Goal: Transaction & Acquisition: Purchase product/service

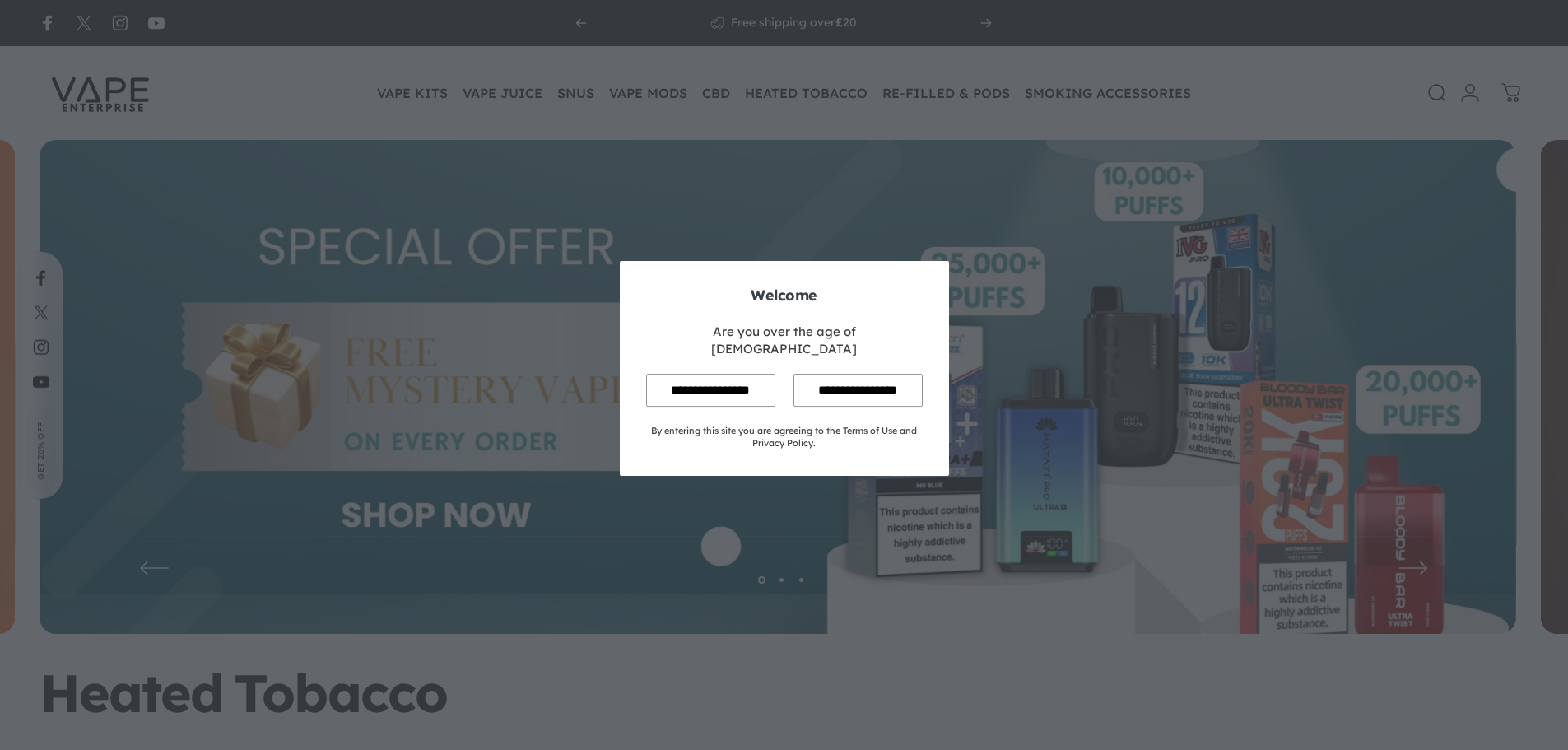
click at [709, 380] on input "**********" at bounding box center [711, 390] width 129 height 32
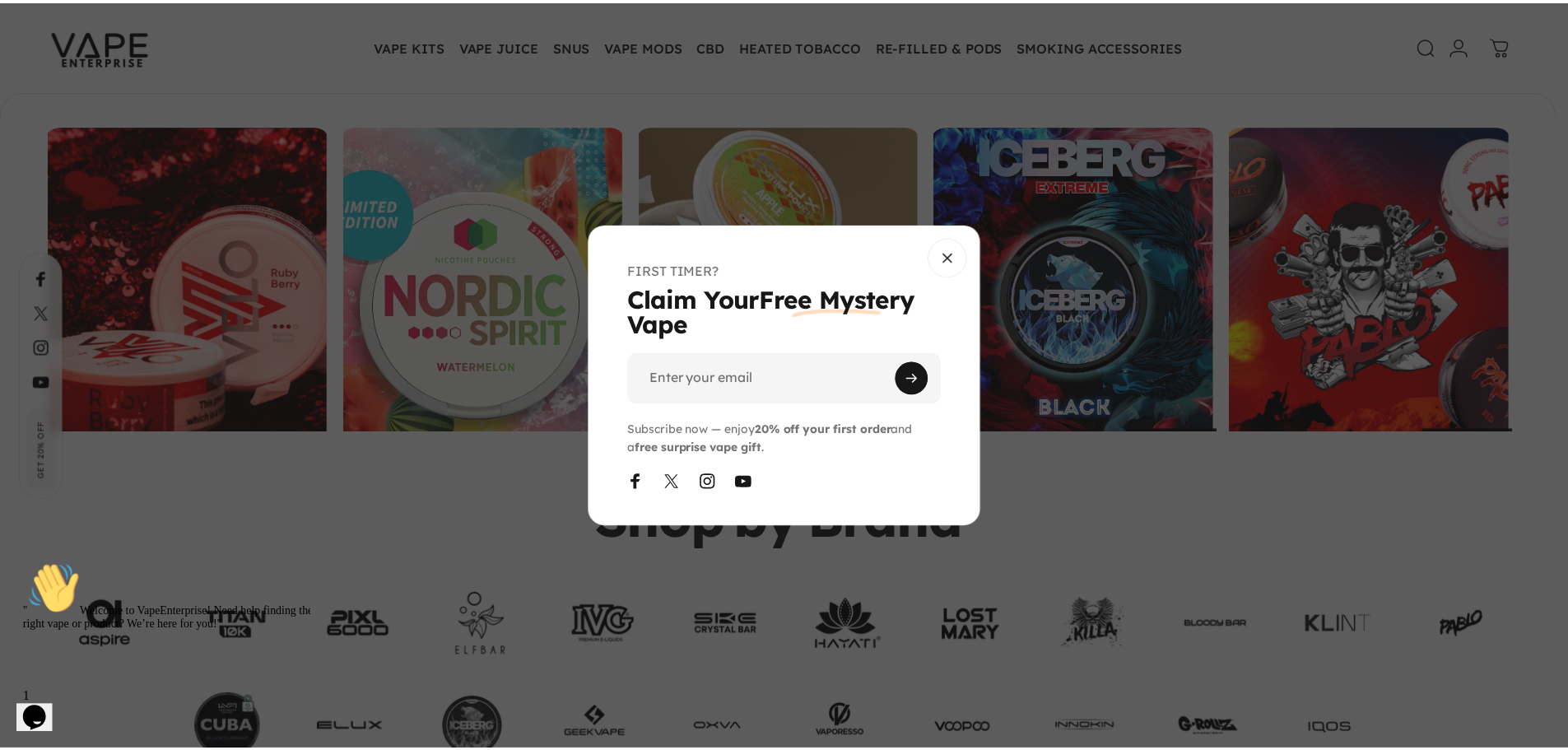
scroll to position [3290, 0]
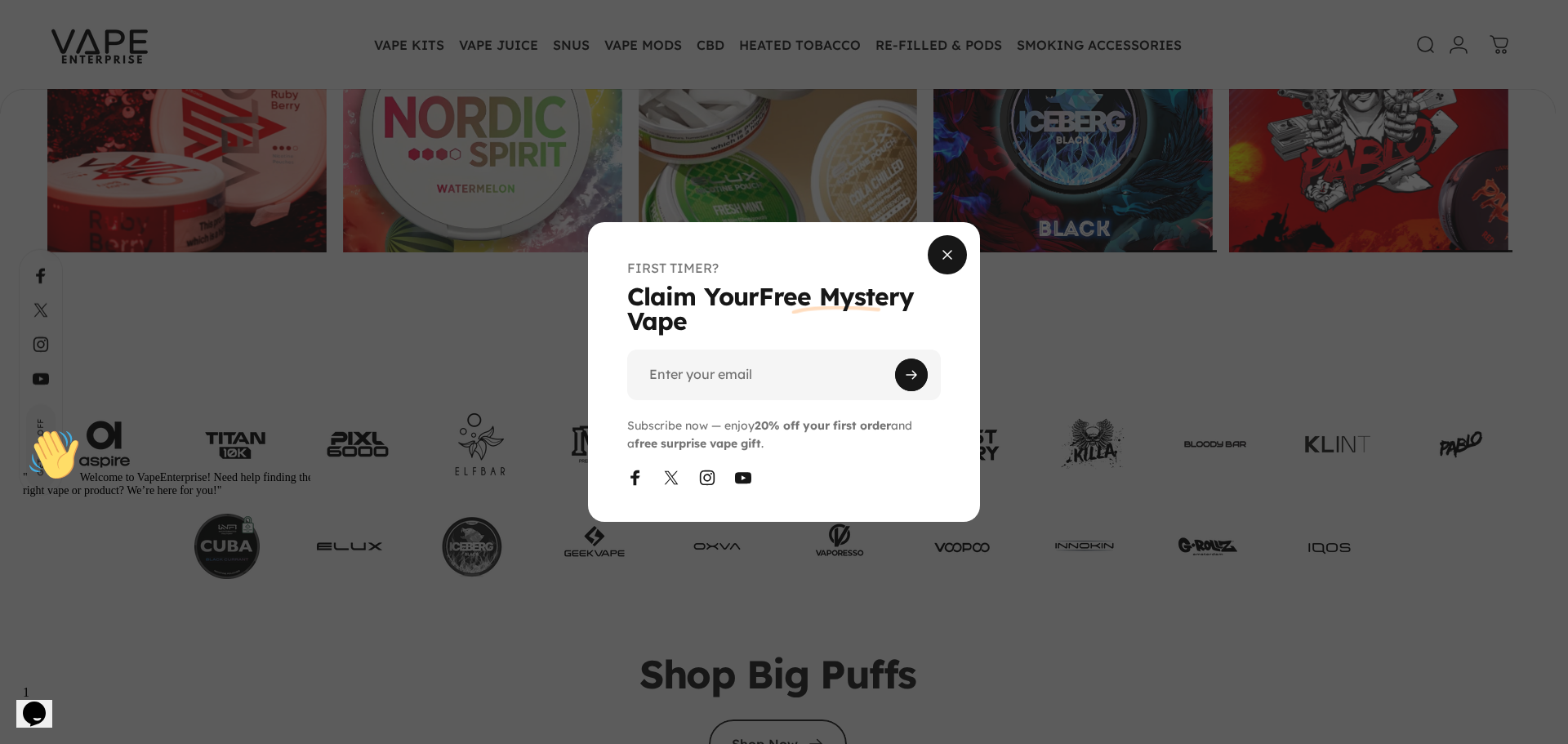
click at [939, 247] on button "Close" at bounding box center [947, 255] width 39 height 39
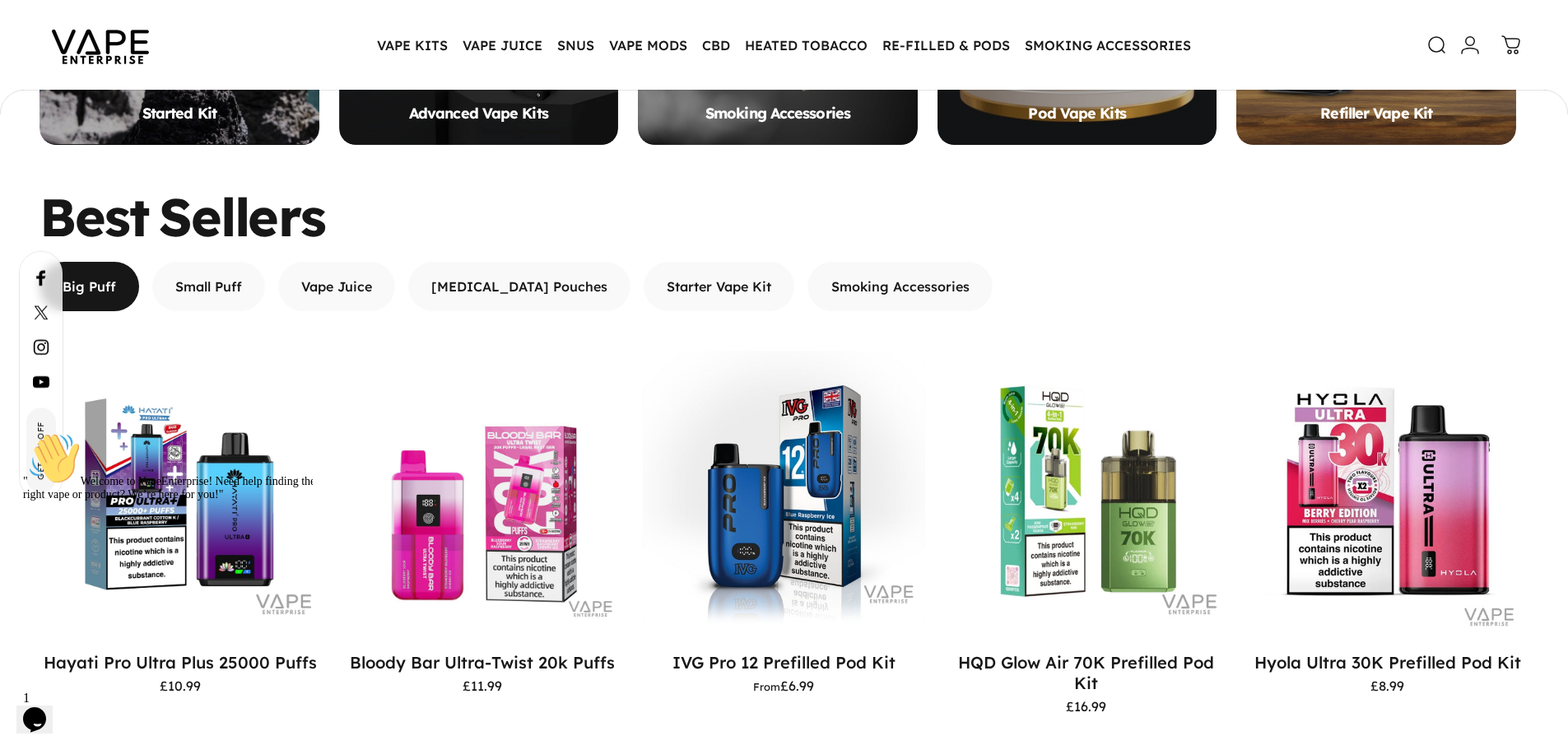
scroll to position [819, 0]
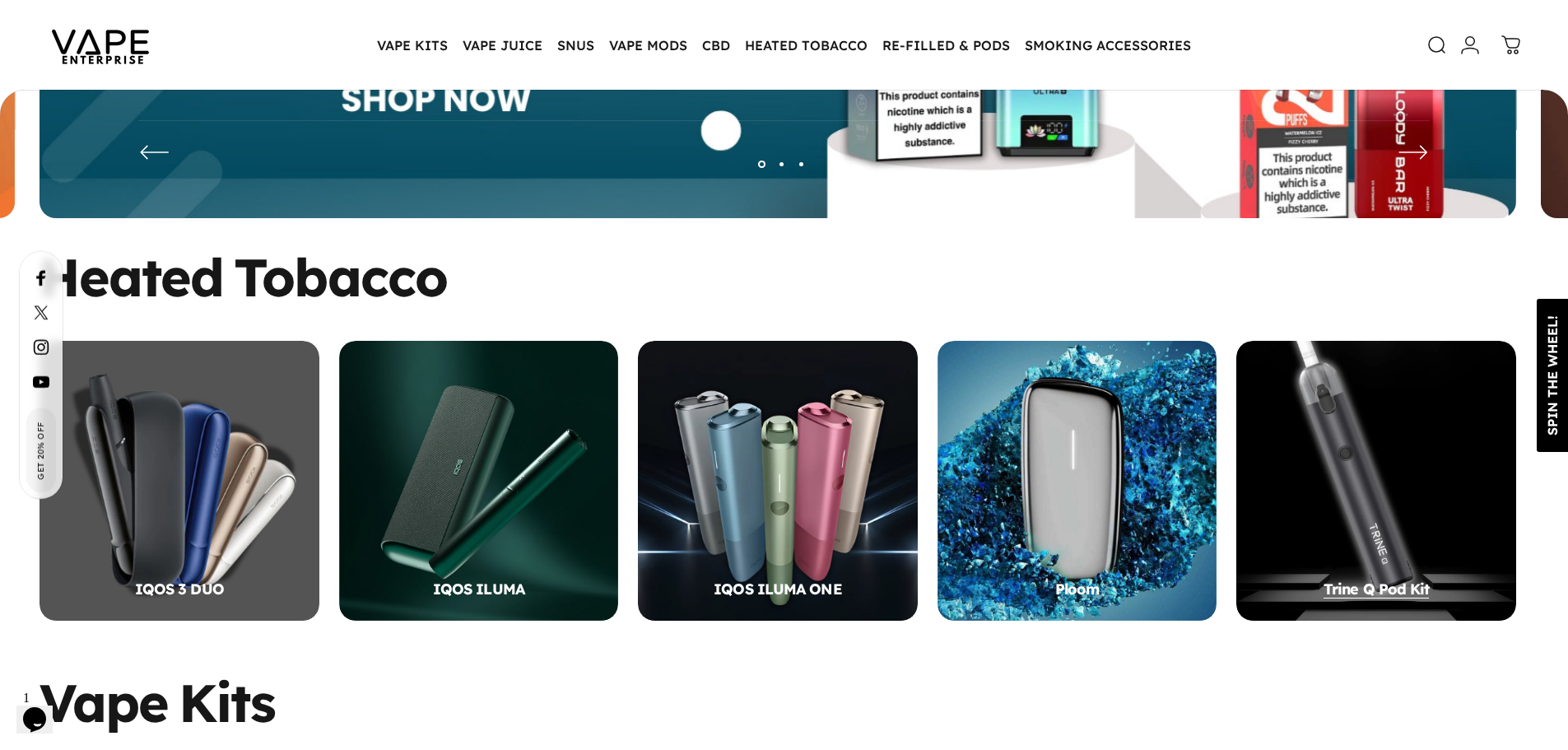
scroll to position [658, 0]
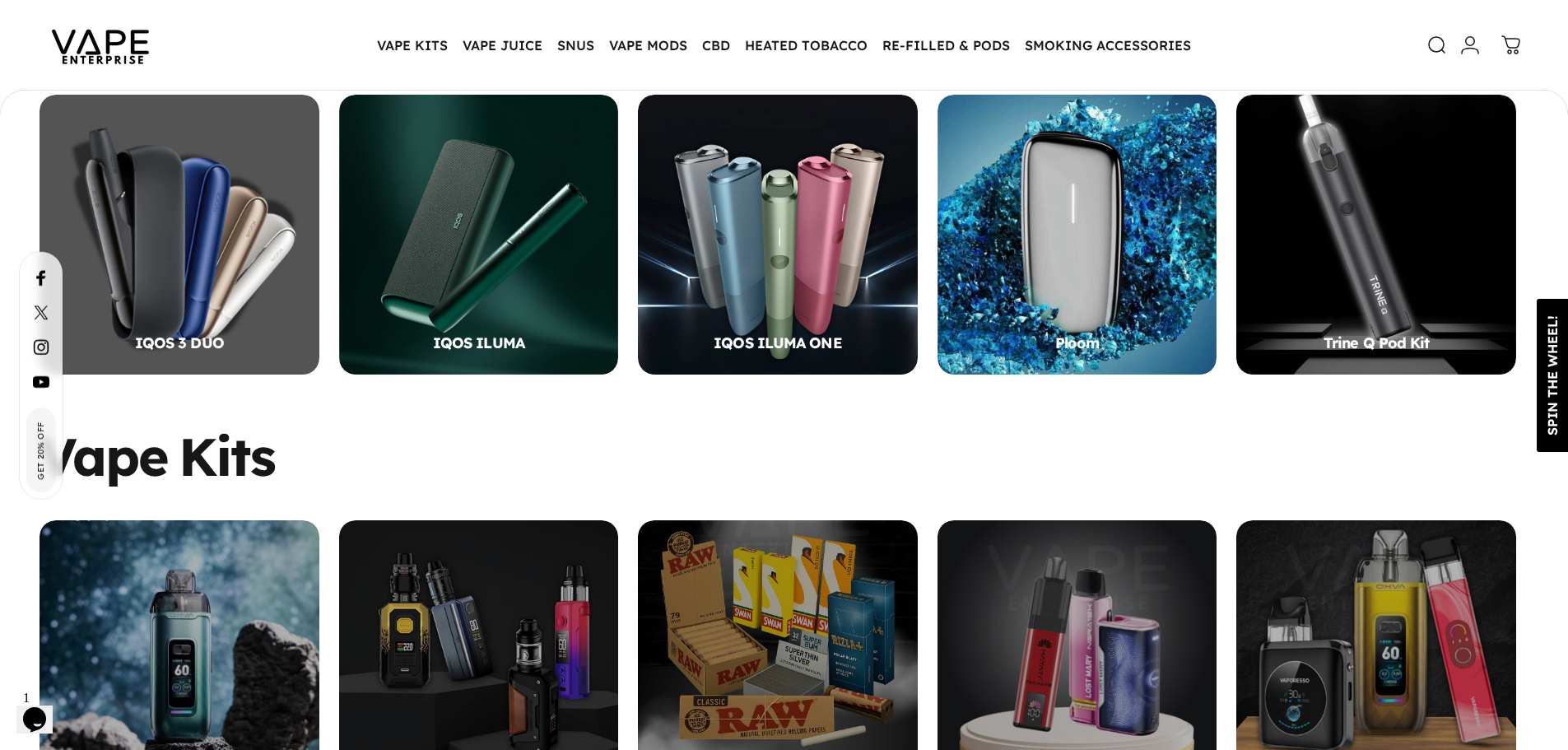
click at [1556, 392] on div "SPIN THE WHEEL!" at bounding box center [1553, 376] width 31 height 121
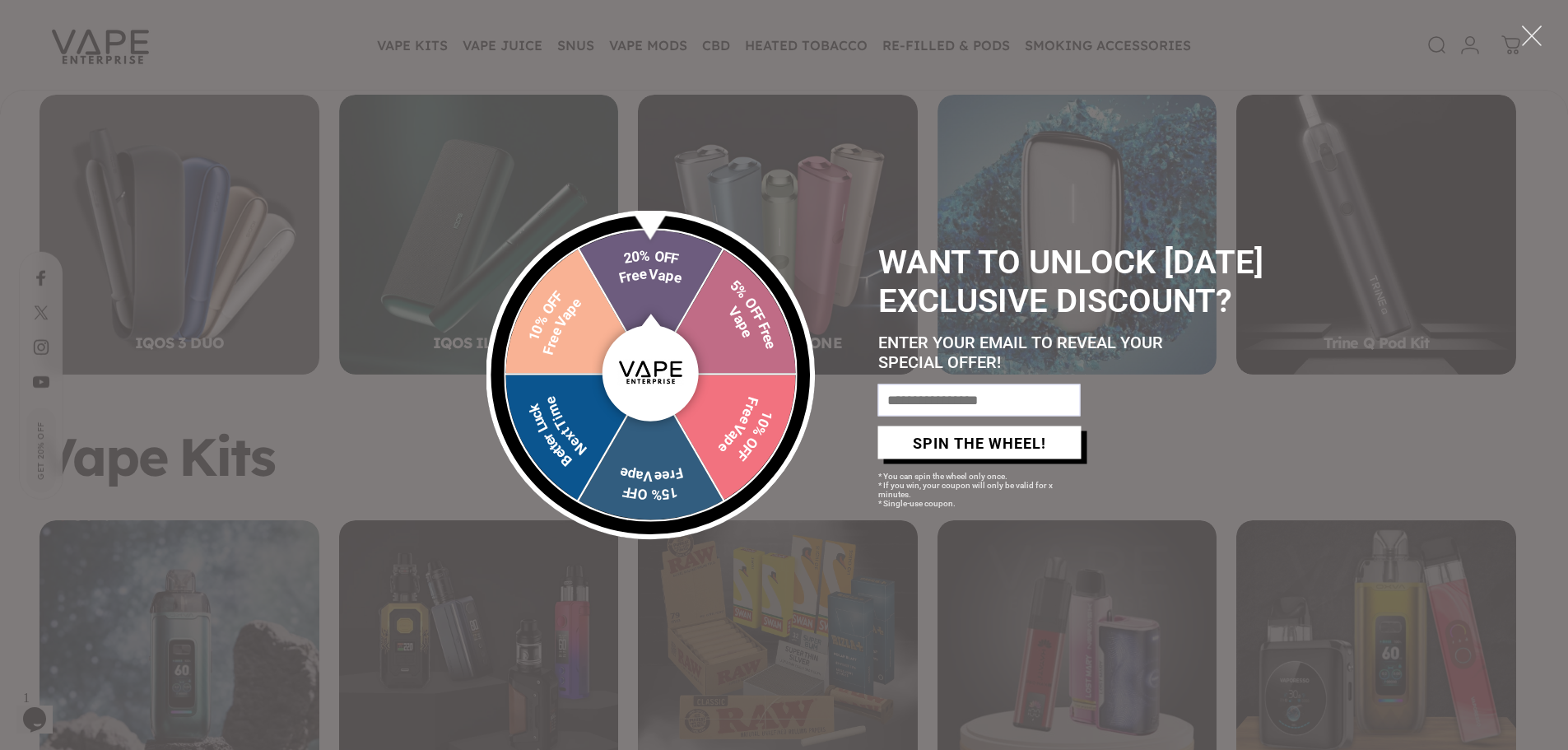
click at [956, 416] on input "email" at bounding box center [979, 401] width 202 height 32
type input "**********"
click at [967, 460] on button "SPIN THE WHEEL!" at bounding box center [980, 442] width 203 height 33
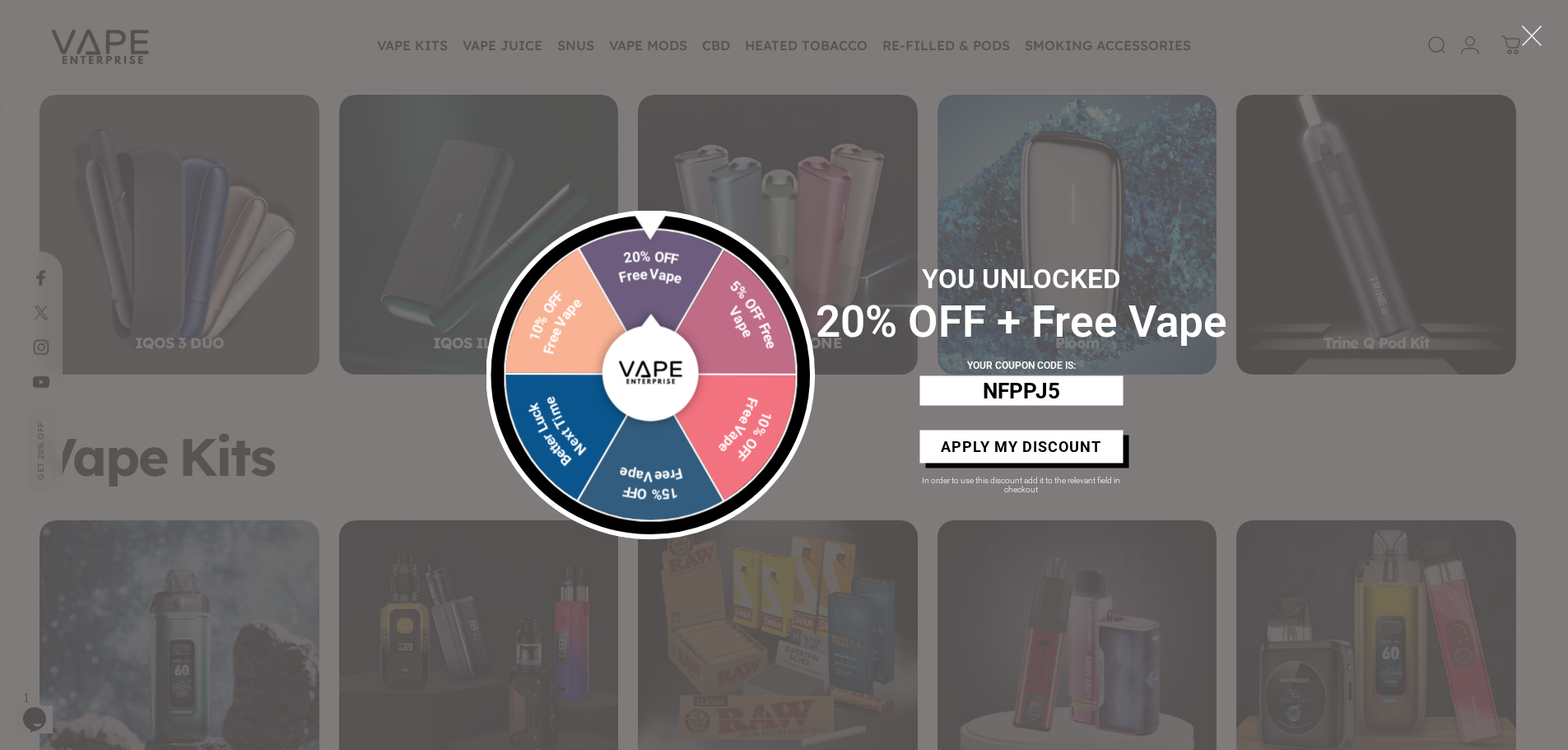
click at [1011, 463] on button "APPLY MY DISCOUNT" at bounding box center [1021, 446] width 203 height 33
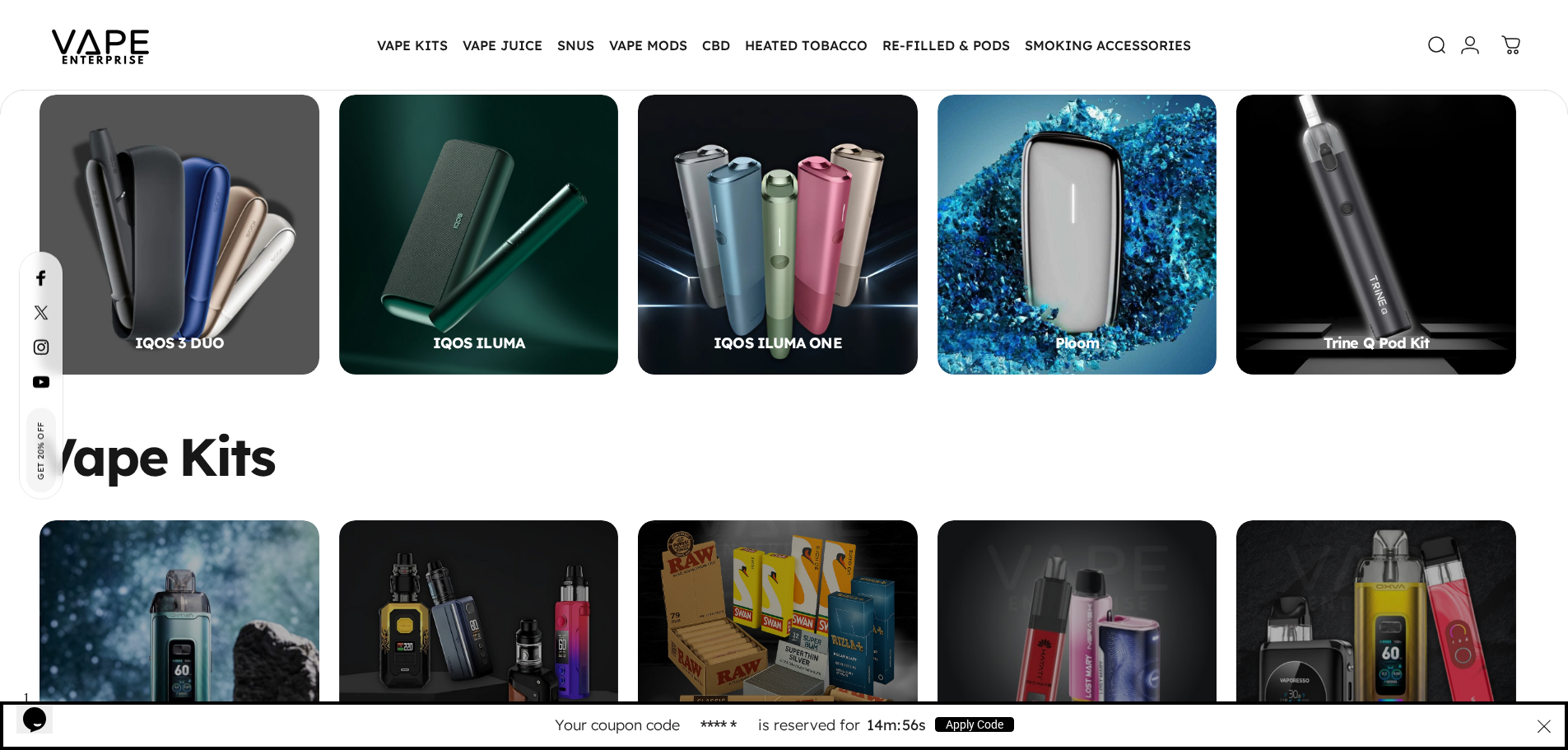
click at [708, 723] on input "******" at bounding box center [718, 726] width 73 height 22
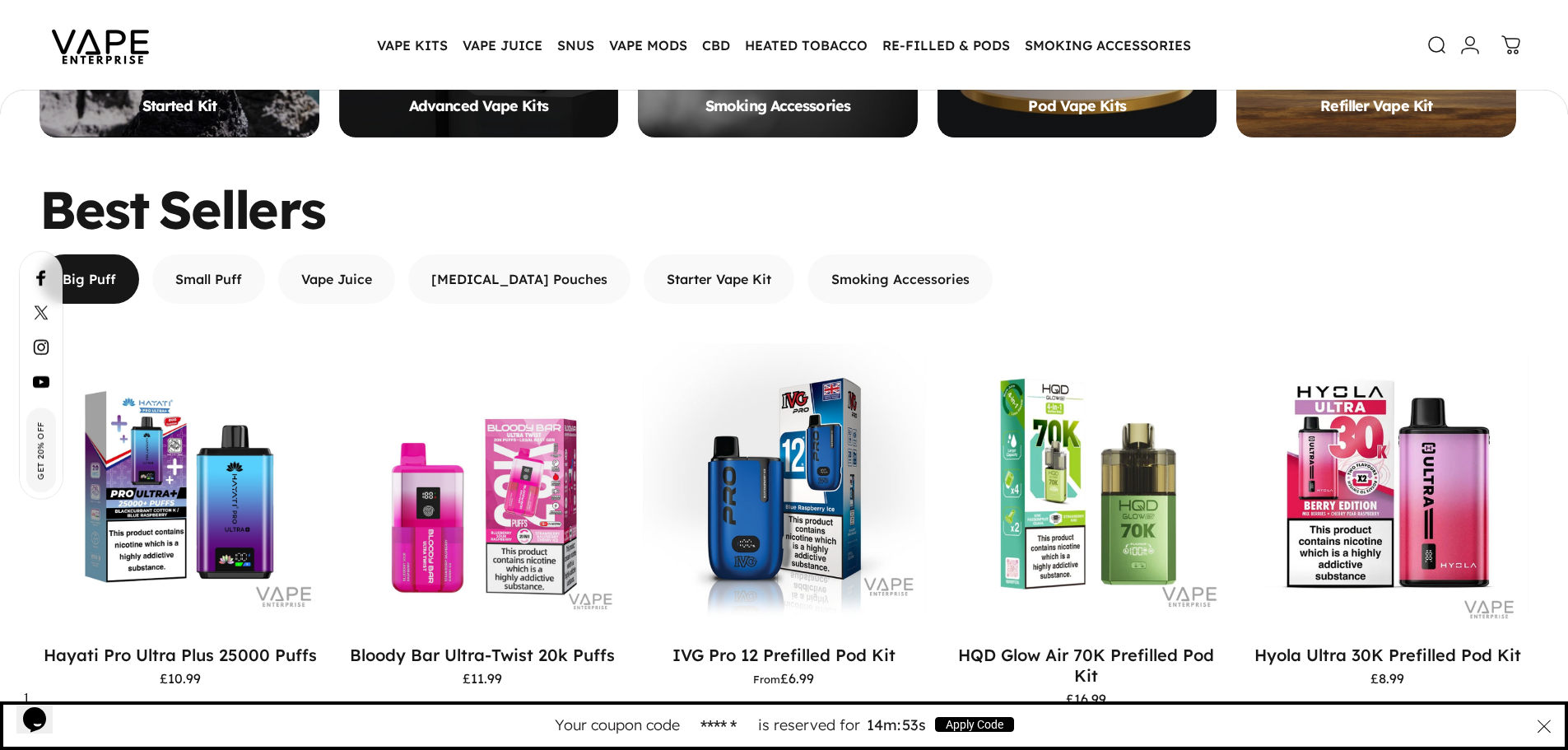
scroll to position [1481, 0]
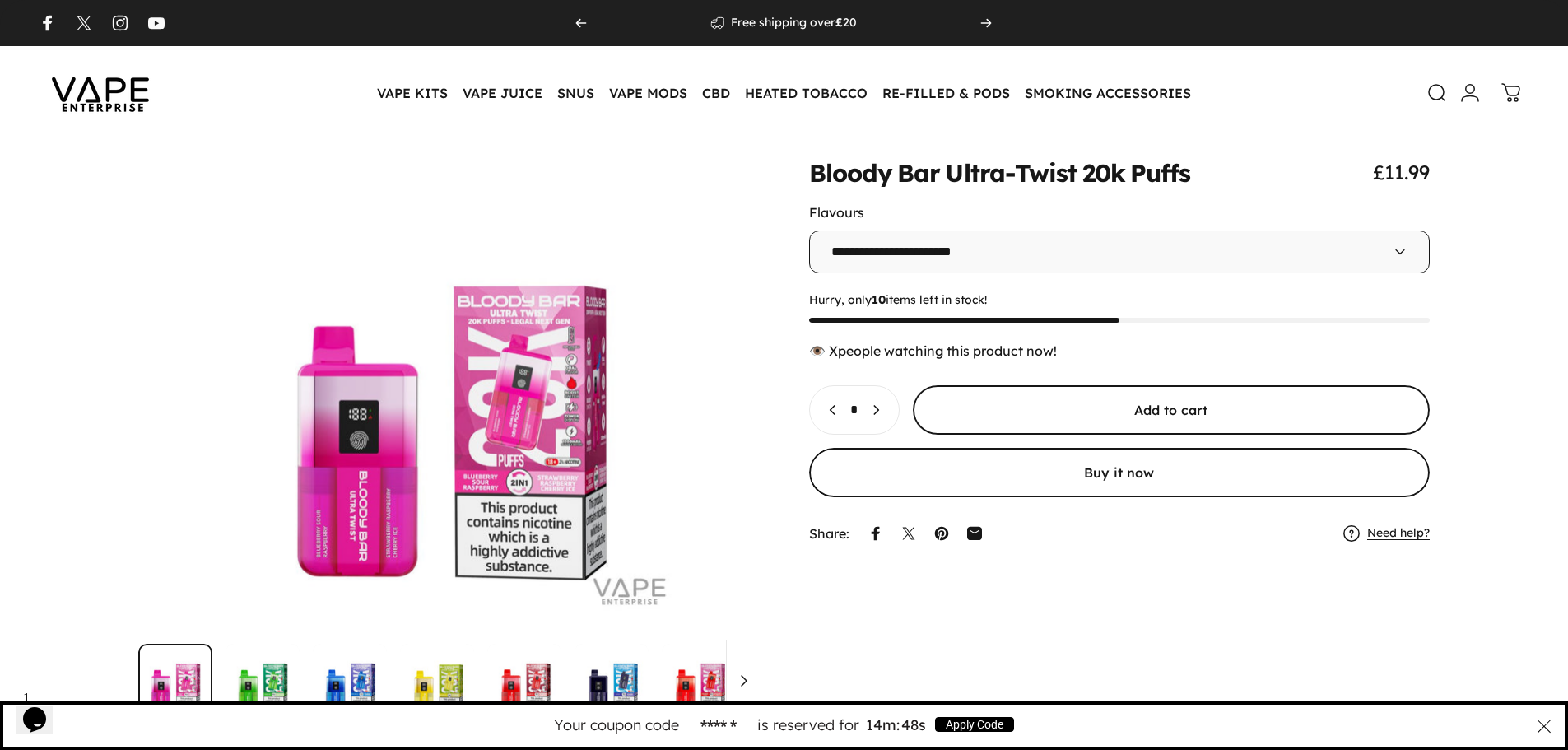
click at [1070, 416] on span "submit" at bounding box center [1171, 410] width 776 height 99
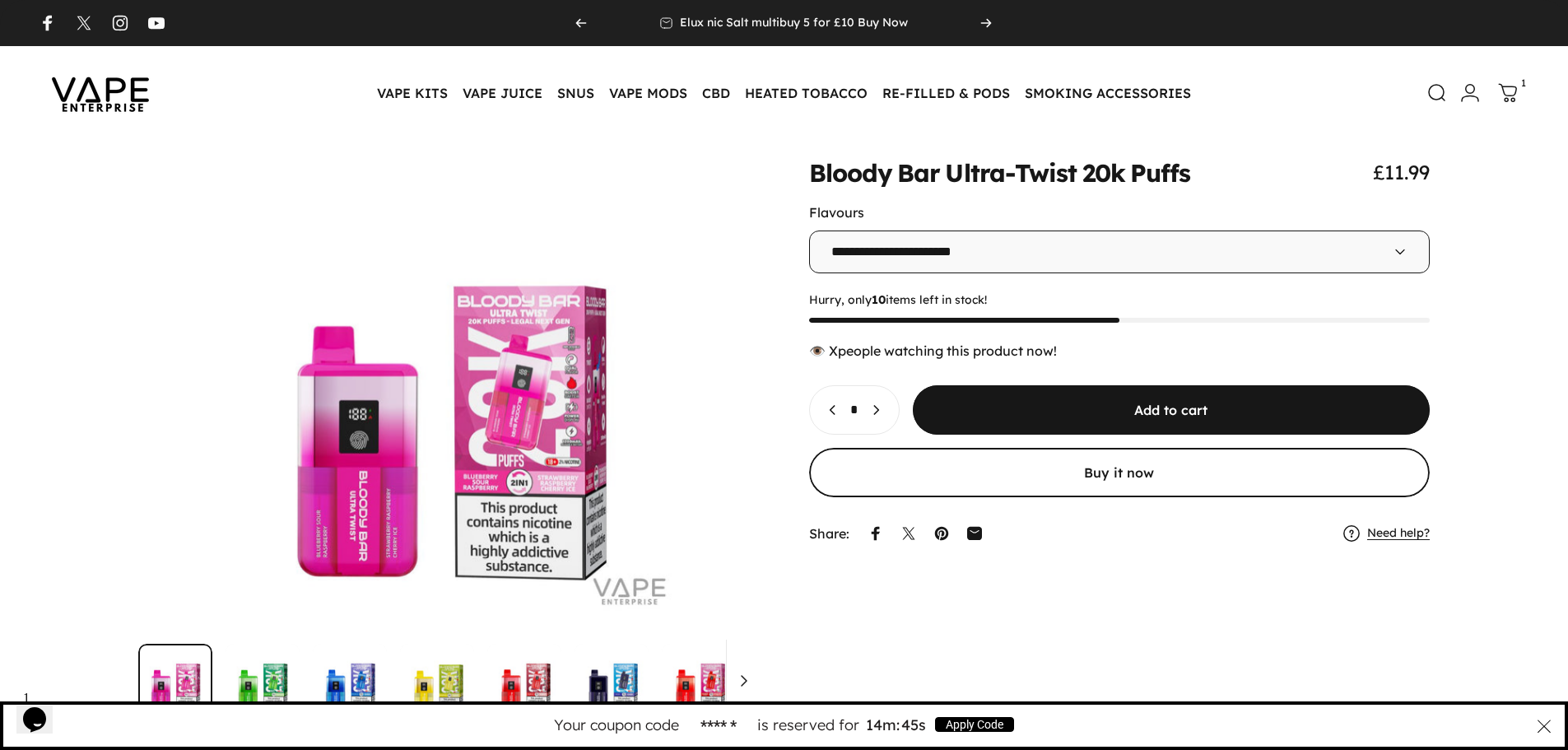
click at [1498, 95] on link "Cart 1" at bounding box center [1508, 93] width 36 height 36
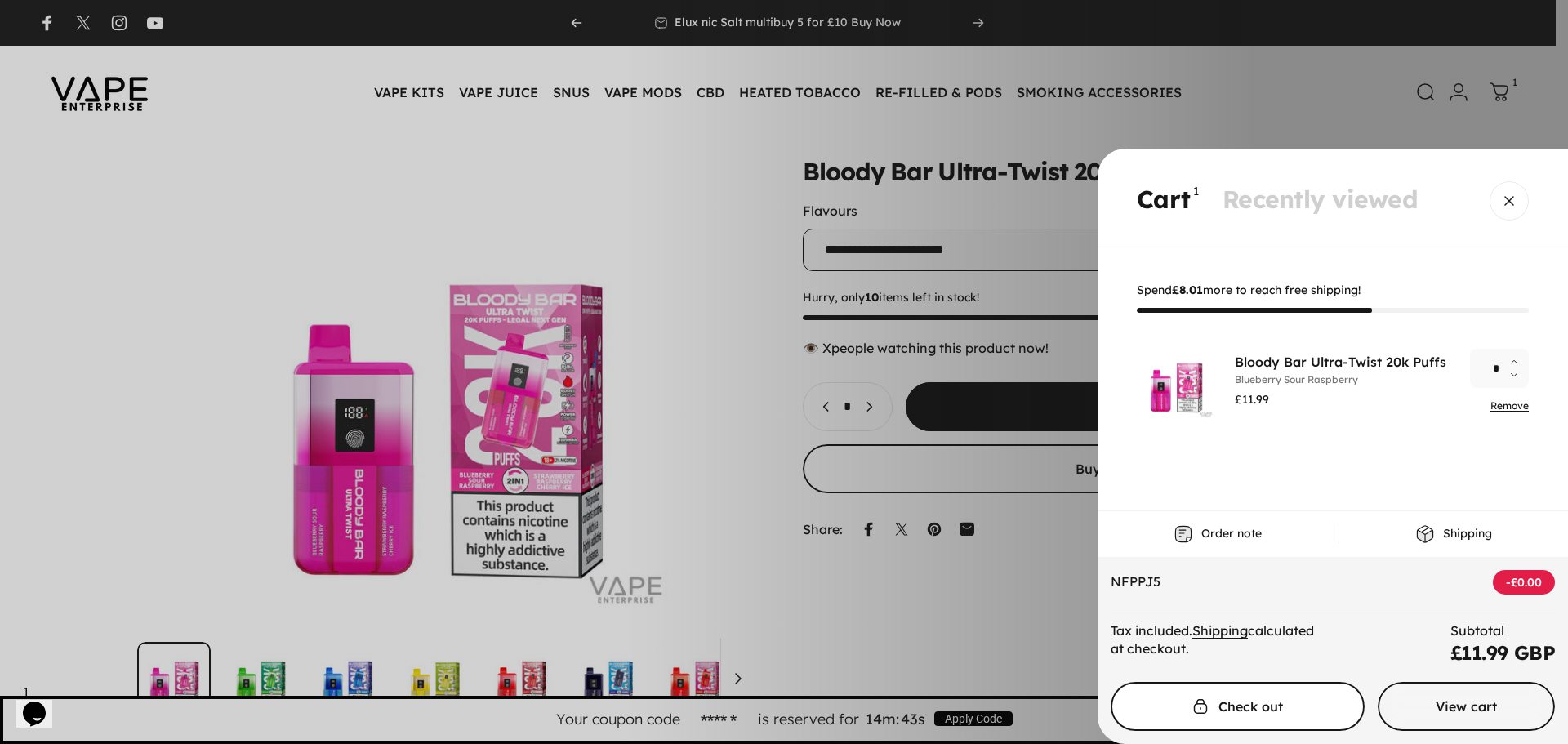
click at [1265, 709] on span "Cart" at bounding box center [1237, 707] width 381 height 98
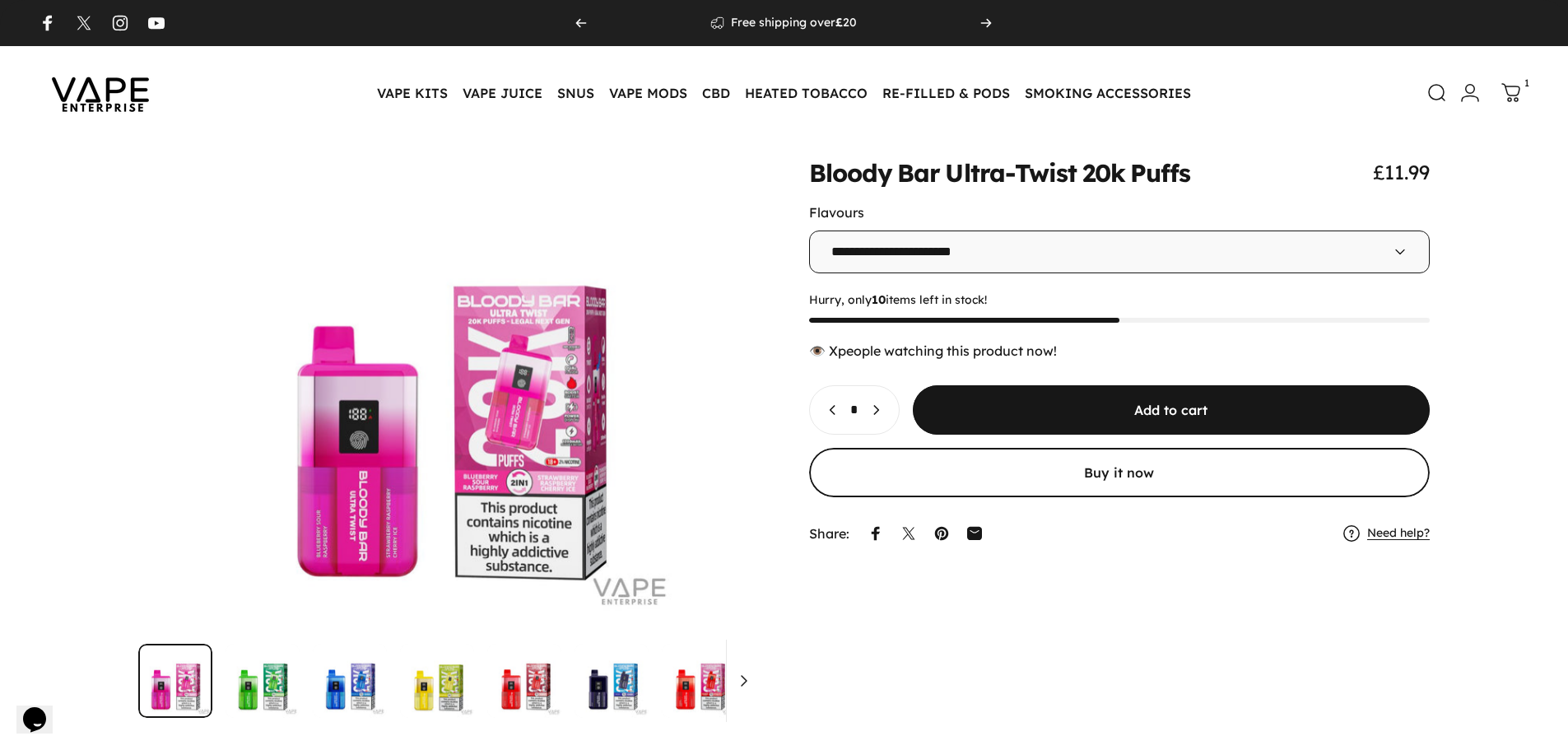
click at [147, 85] on img at bounding box center [100, 93] width 148 height 77
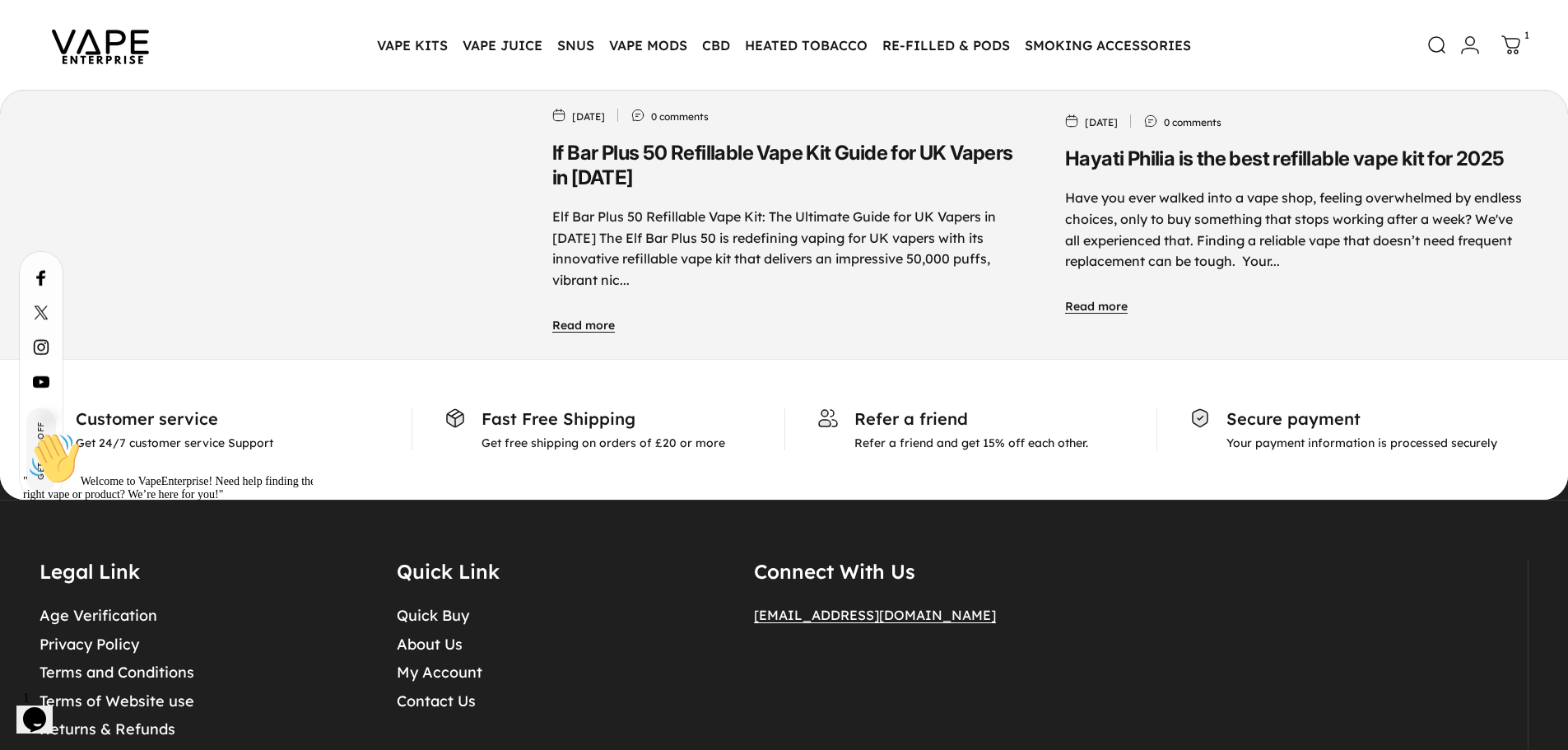
scroll to position [8469, 0]
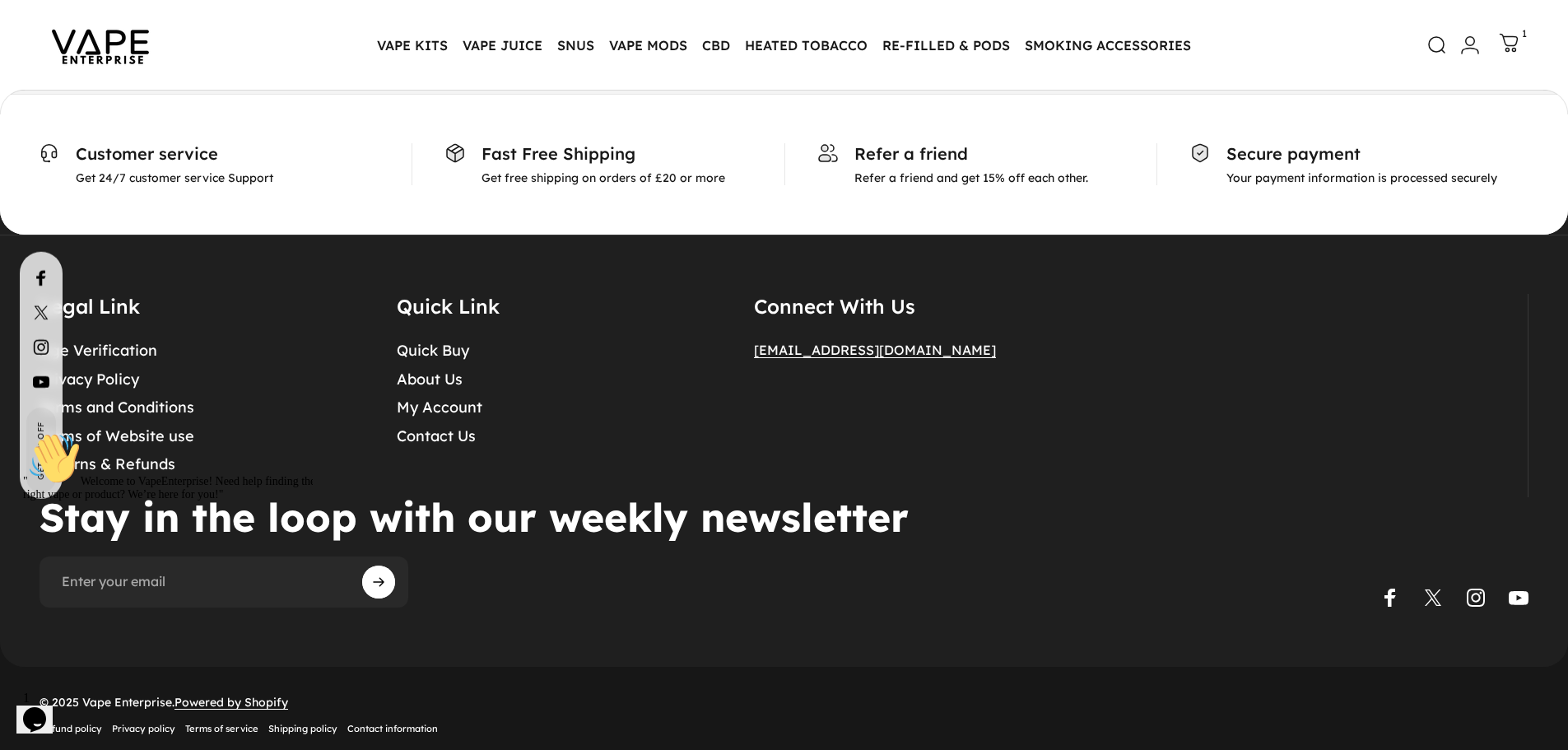
click at [1501, 33] on icon at bounding box center [1509, 43] width 20 height 20
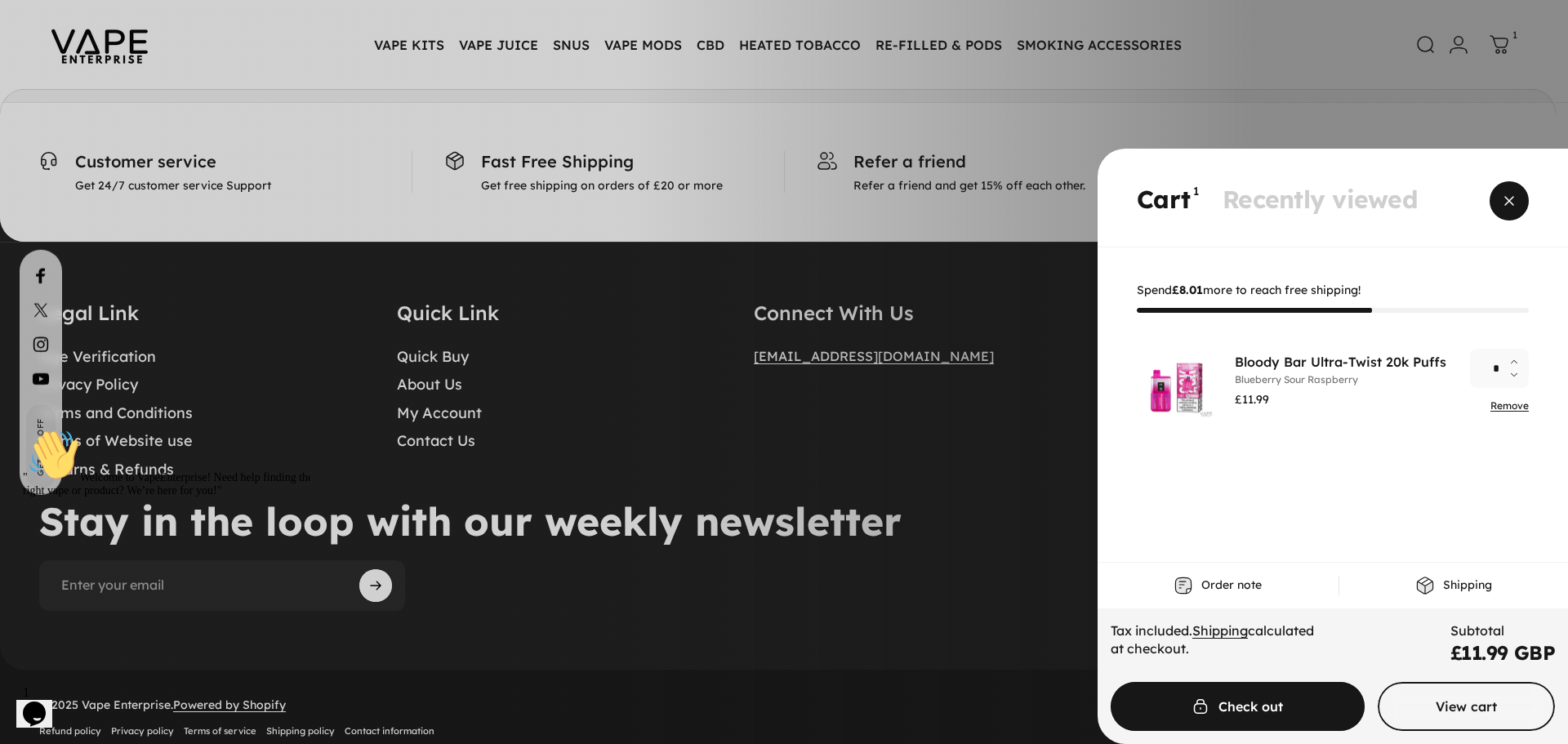
click at [1510, 199] on span "Close" at bounding box center [1509, 201] width 59 height 79
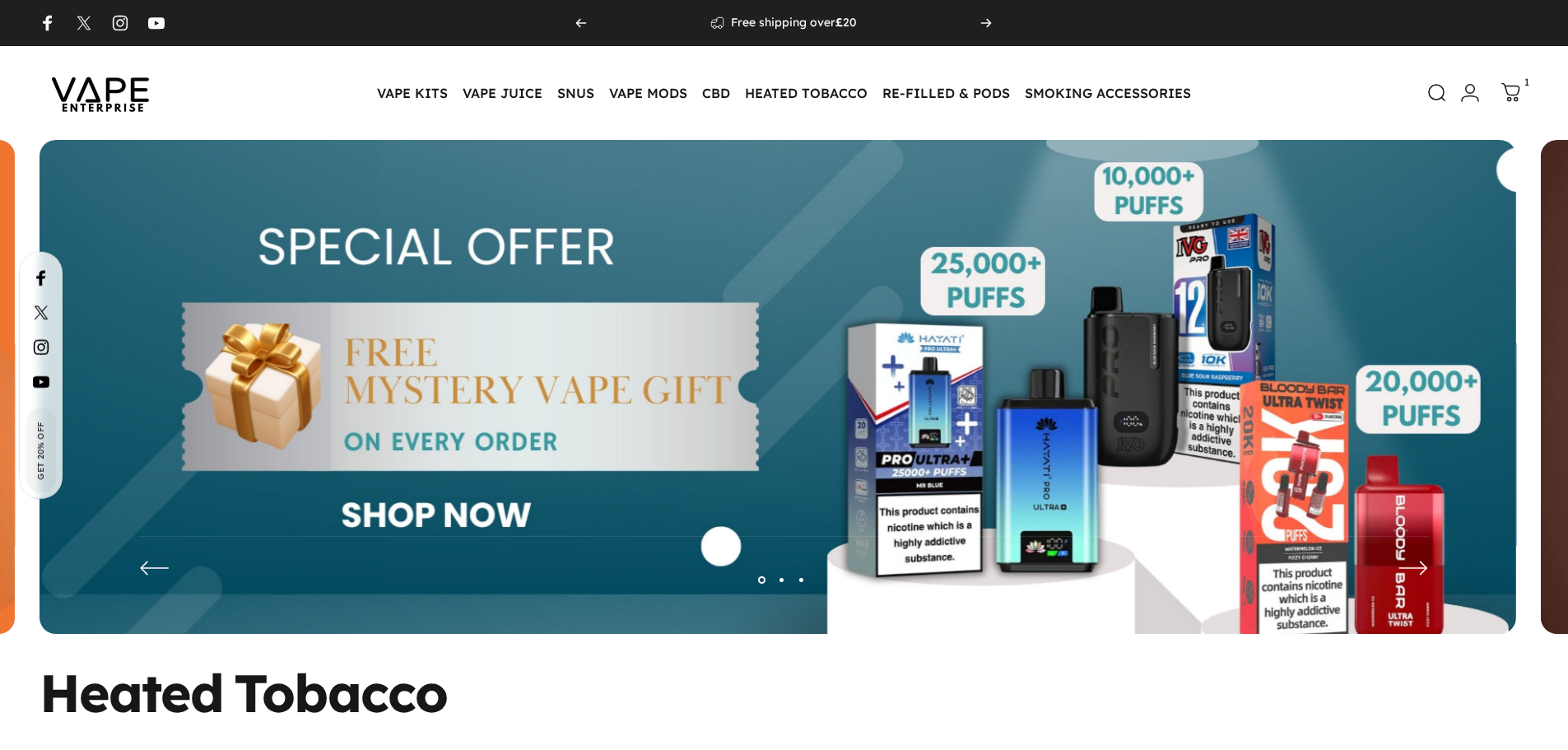
click at [1509, 93] on icon at bounding box center [1511, 93] width 20 height 20
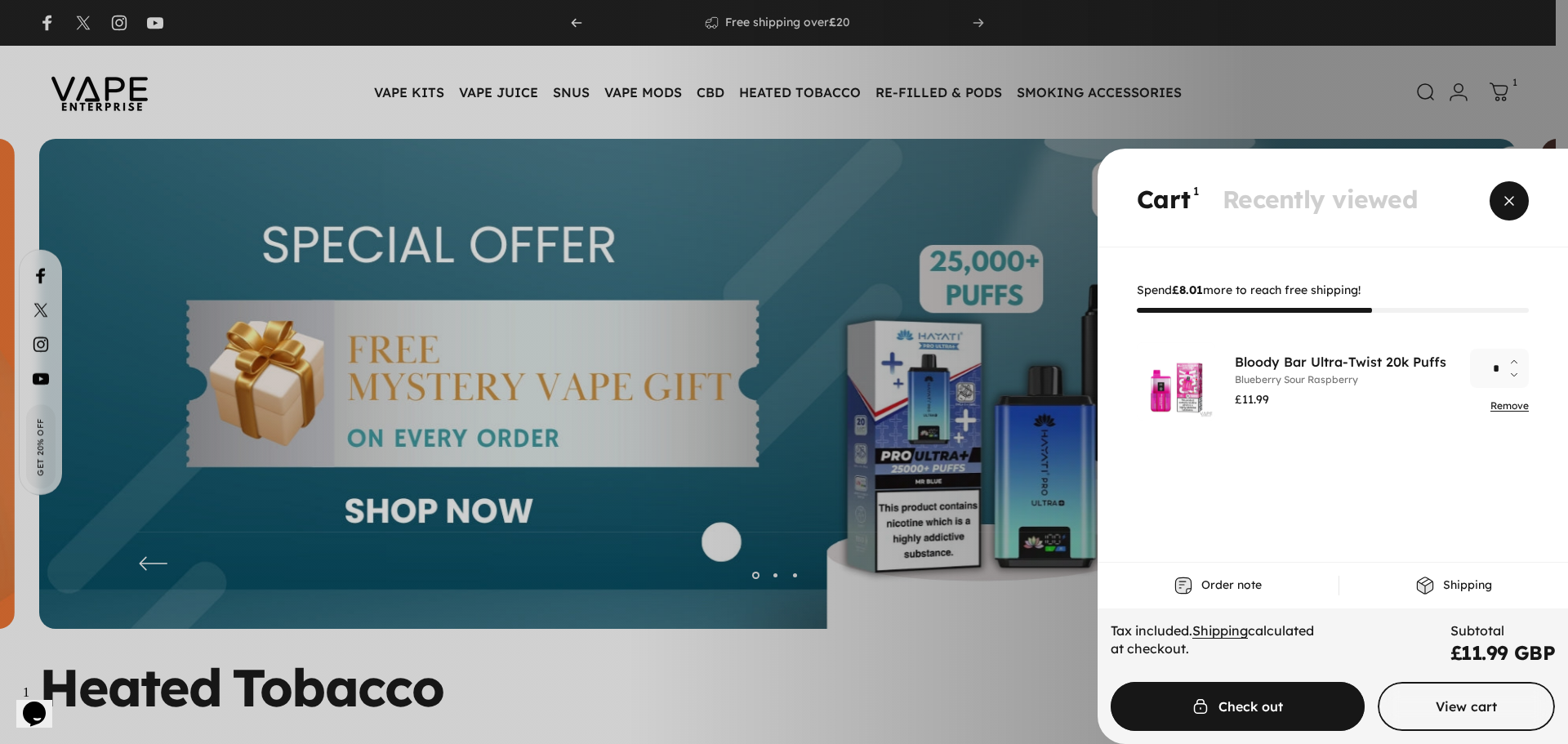
click at [1507, 202] on span "Close" at bounding box center [1509, 201] width 59 height 79
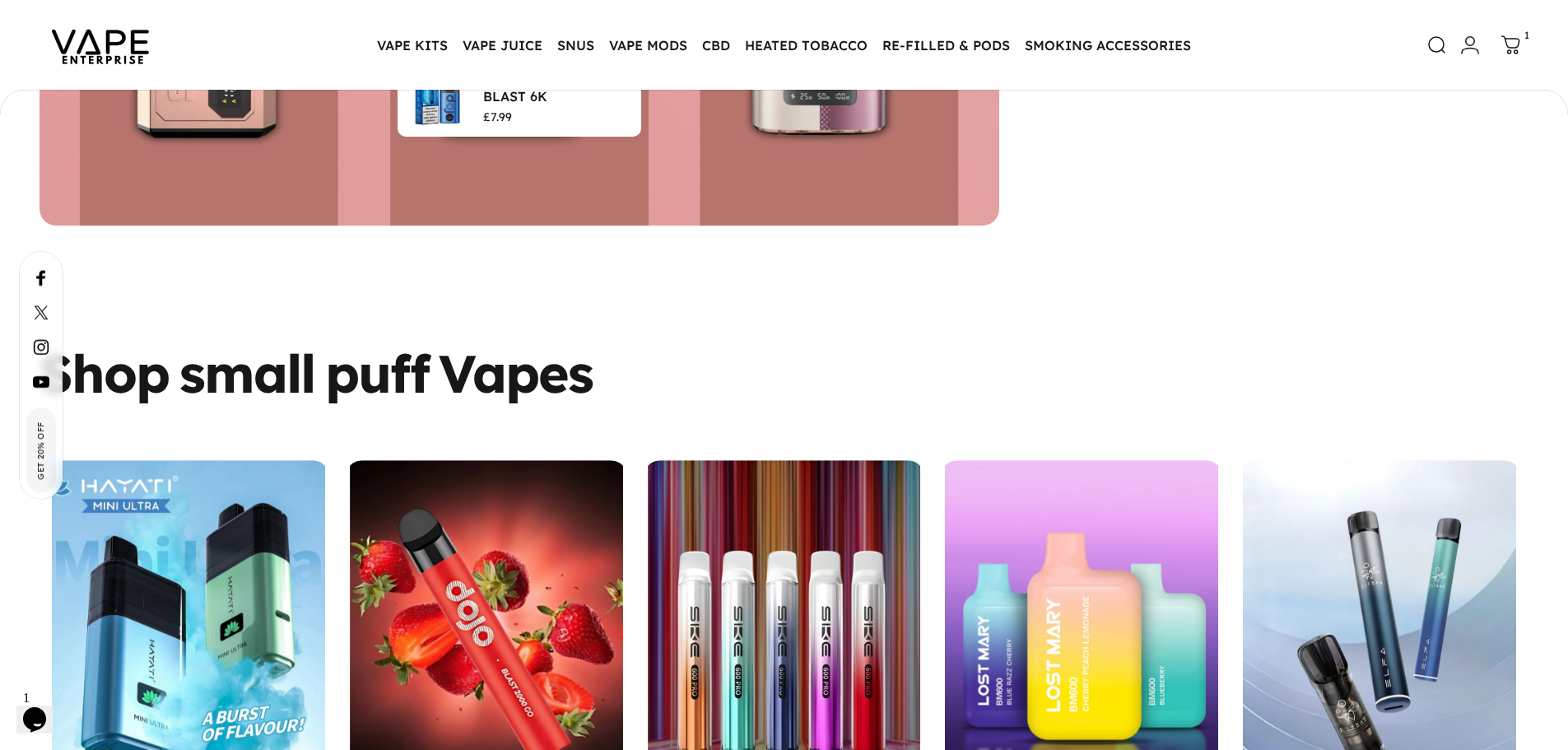
scroll to position [4442, 0]
